Goal: Task Accomplishment & Management: Manage account settings

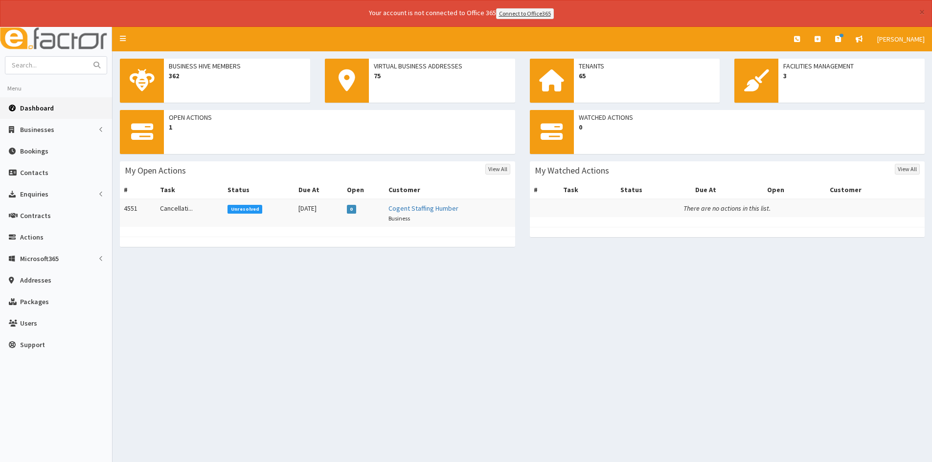
click at [241, 209] on span "Unresolved" at bounding box center [244, 209] width 35 height 9
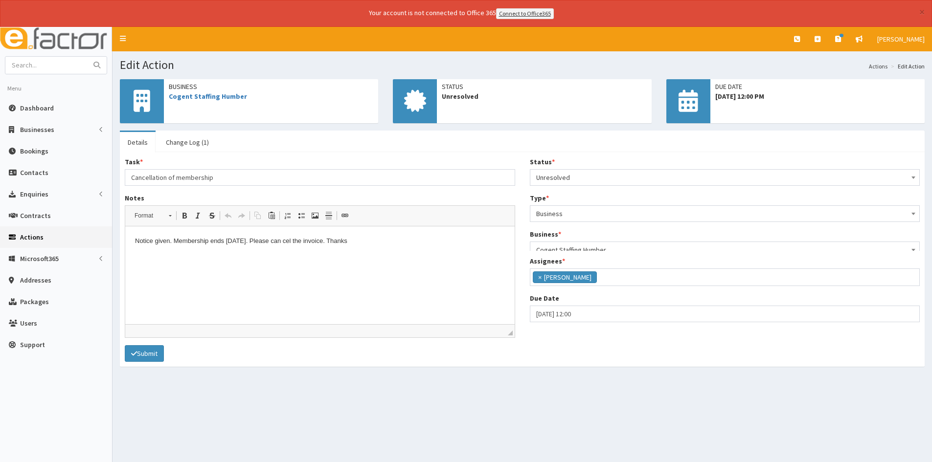
scroll to position [62, 0]
click at [579, 175] on span "Unresolved" at bounding box center [725, 178] width 378 height 14
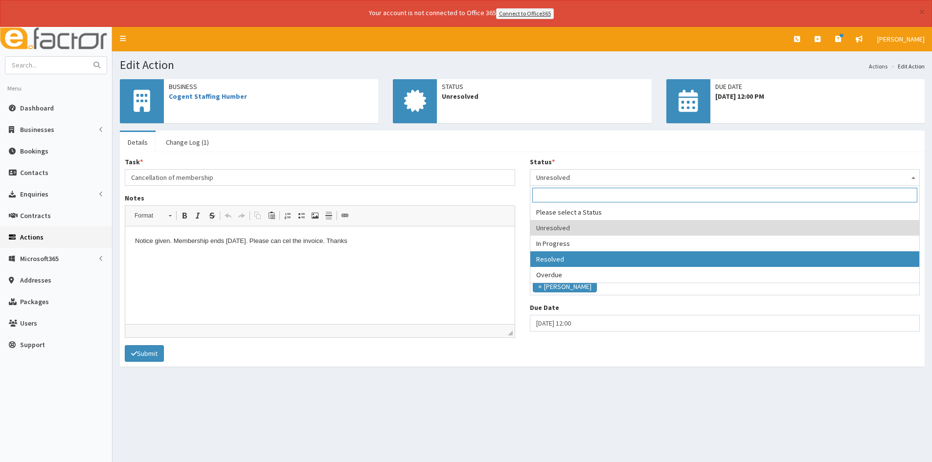
select select "3"
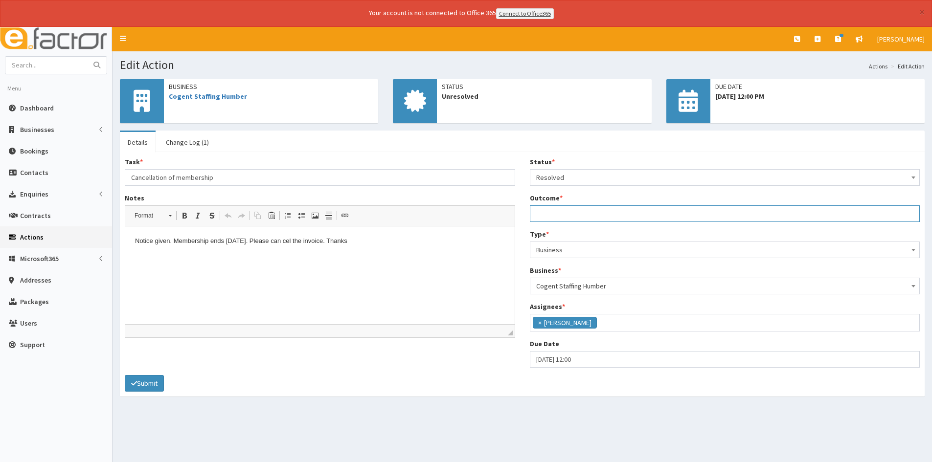
click at [573, 208] on input "Outcome *" at bounding box center [725, 213] width 390 height 17
type input "Cancelled repeating invoice"
click at [149, 383] on button "Submit" at bounding box center [144, 383] width 39 height 17
